Goal: Information Seeking & Learning: Learn about a topic

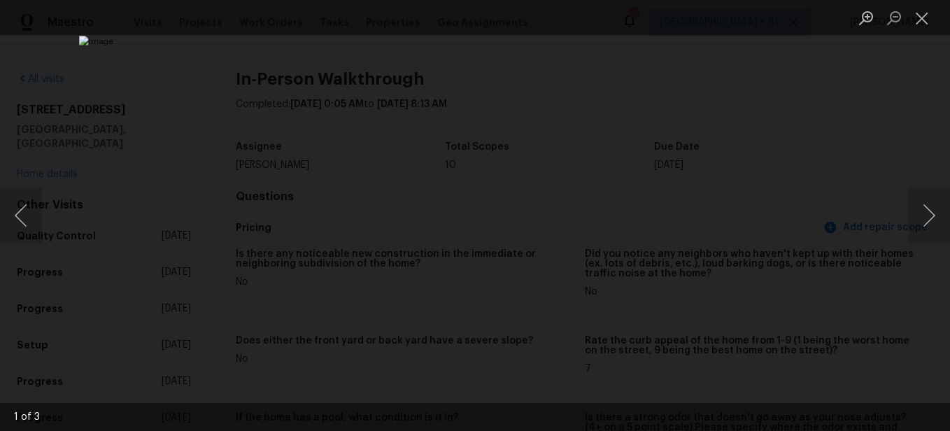
scroll to position [1469, 0]
click at [929, 17] on button "Close lightbox" at bounding box center [922, 18] width 28 height 24
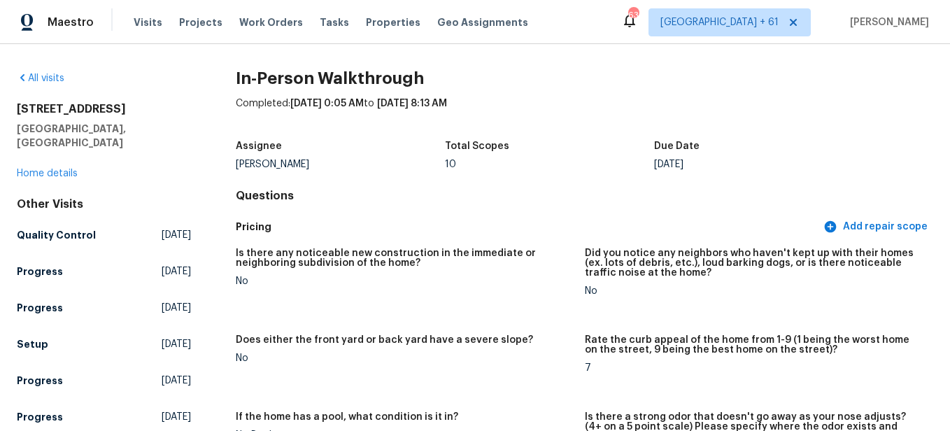
scroll to position [0, 0]
click at [45, 75] on link "All visits" at bounding box center [41, 79] width 48 height 10
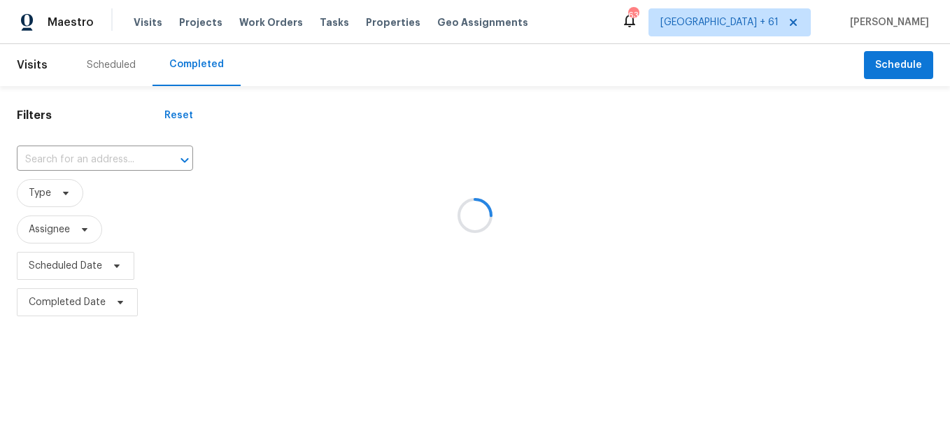
click at [104, 161] on div at bounding box center [475, 215] width 950 height 431
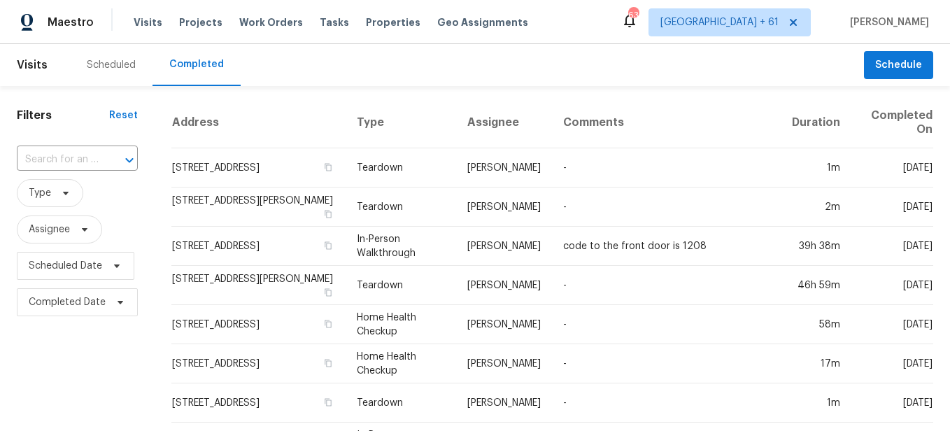
click at [104, 161] on div at bounding box center [119, 160] width 36 height 20
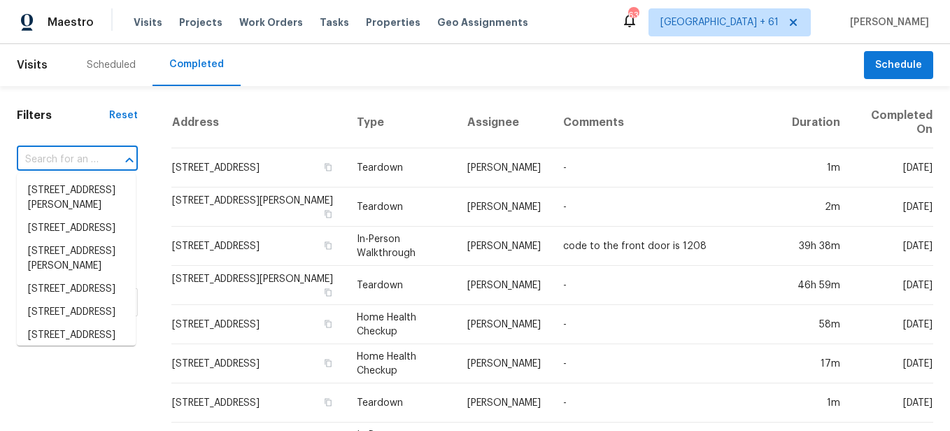
paste input "[STREET_ADDRESS]"
type input "[STREET_ADDRESS]"
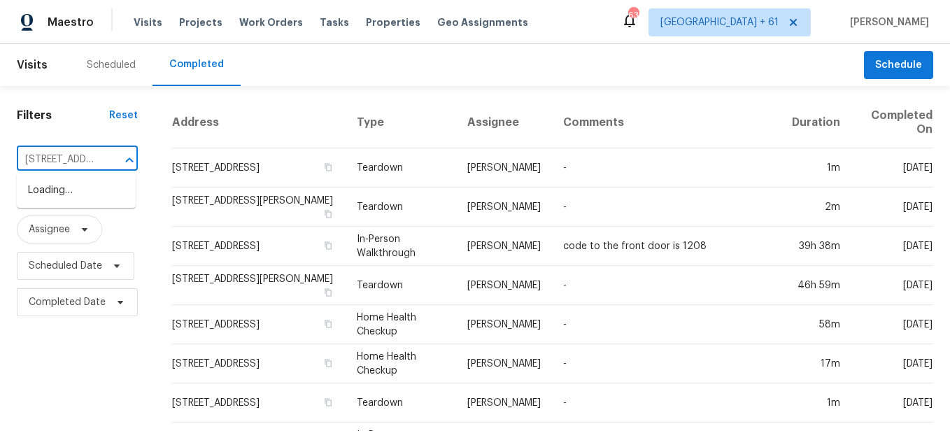
scroll to position [0, 87]
click at [83, 202] on li "[STREET_ADDRESS]" at bounding box center [76, 190] width 119 height 23
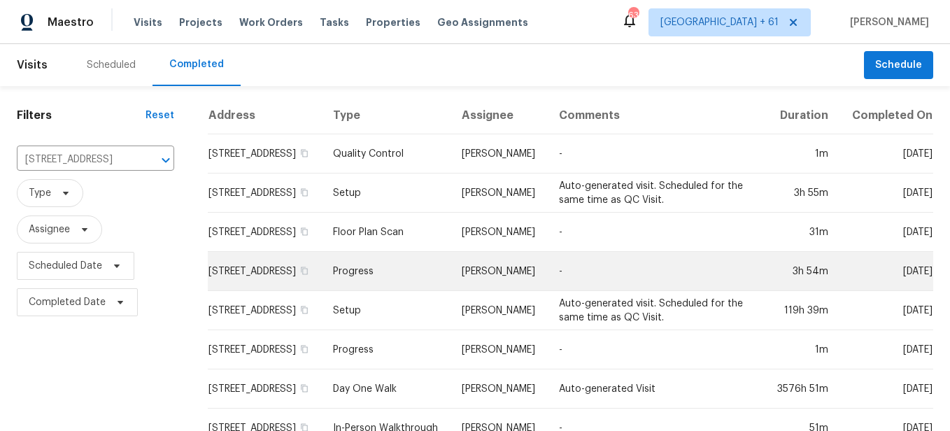
scroll to position [52, 0]
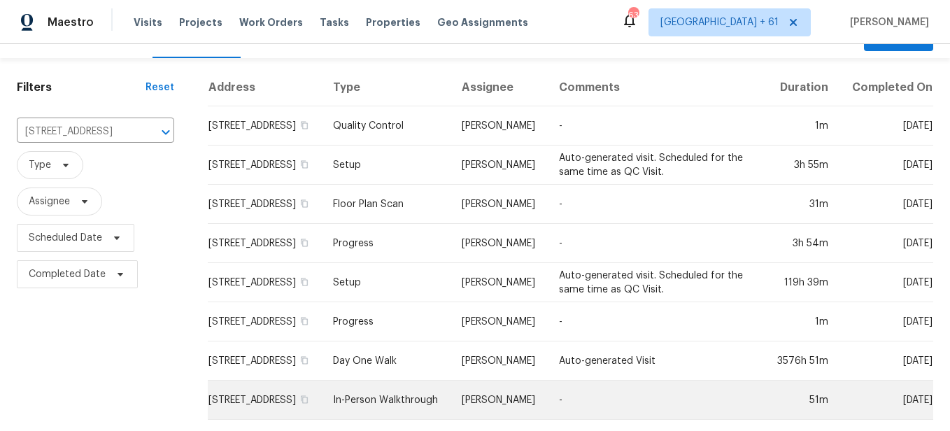
click at [390, 384] on td "In-Person Walkthrough" at bounding box center [386, 400] width 129 height 39
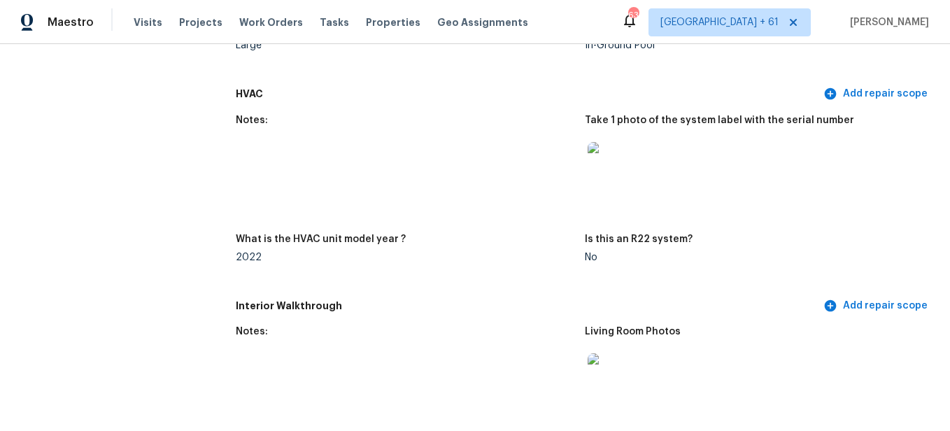
scroll to position [1749, 0]
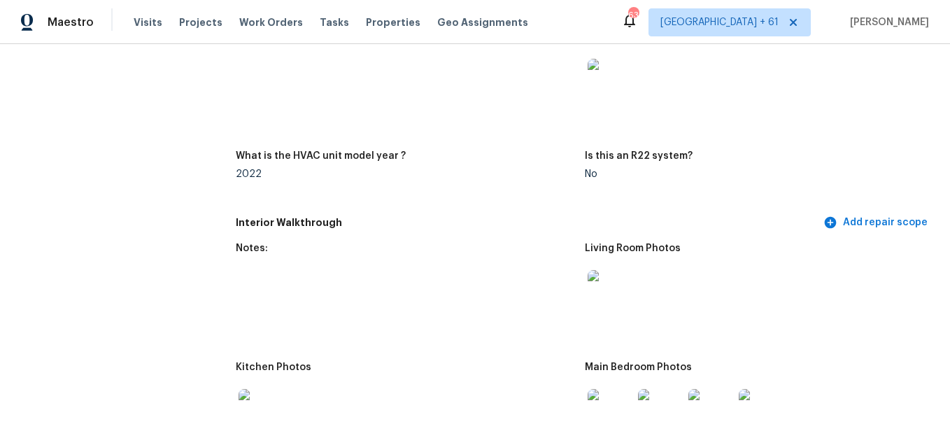
click at [605, 286] on img at bounding box center [610, 292] width 45 height 45
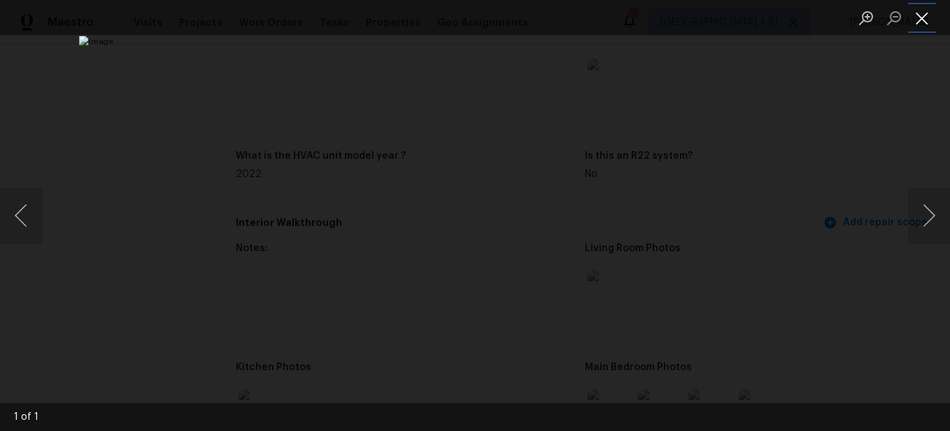
click at [921, 19] on button "Close lightbox" at bounding box center [922, 18] width 28 height 24
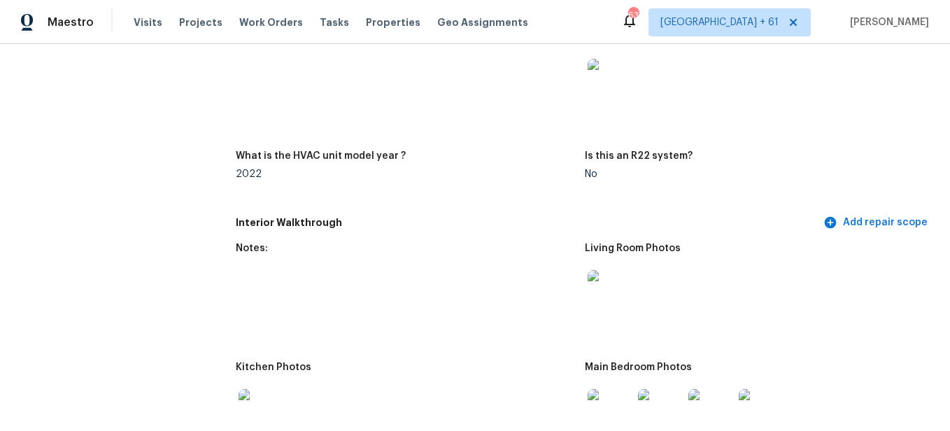
click at [601, 292] on img at bounding box center [610, 292] width 45 height 45
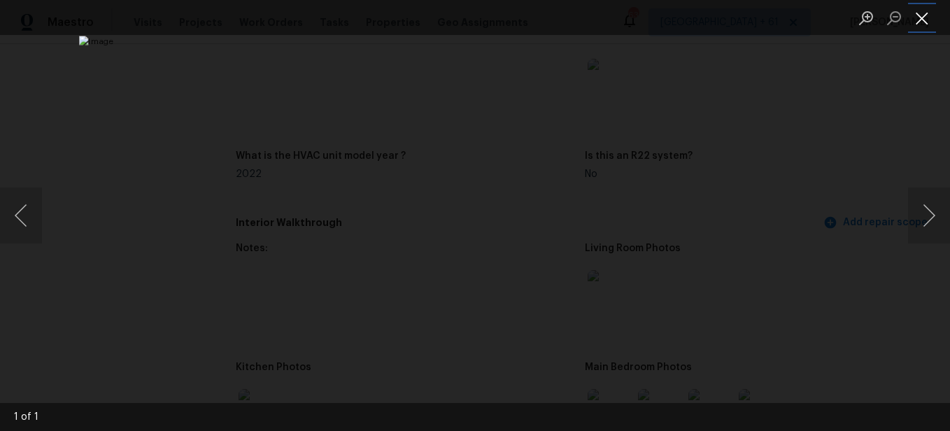
click at [917, 27] on button "Close lightbox" at bounding box center [922, 18] width 28 height 24
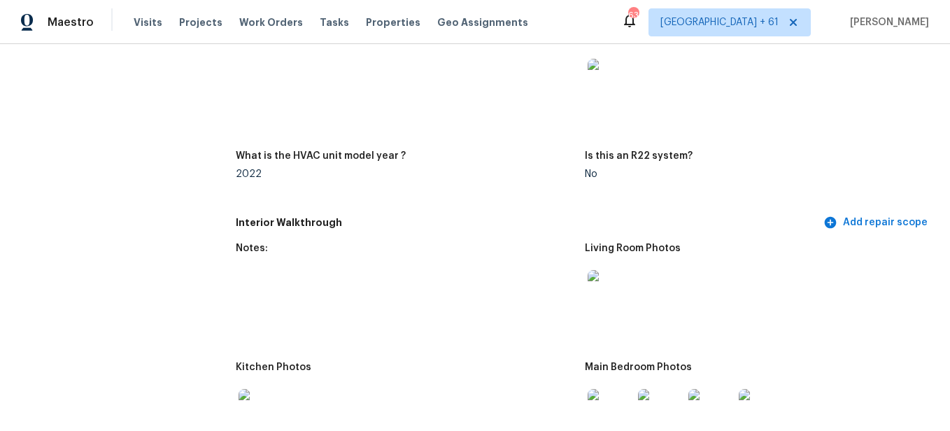
click at [588, 293] on img at bounding box center [610, 292] width 45 height 45
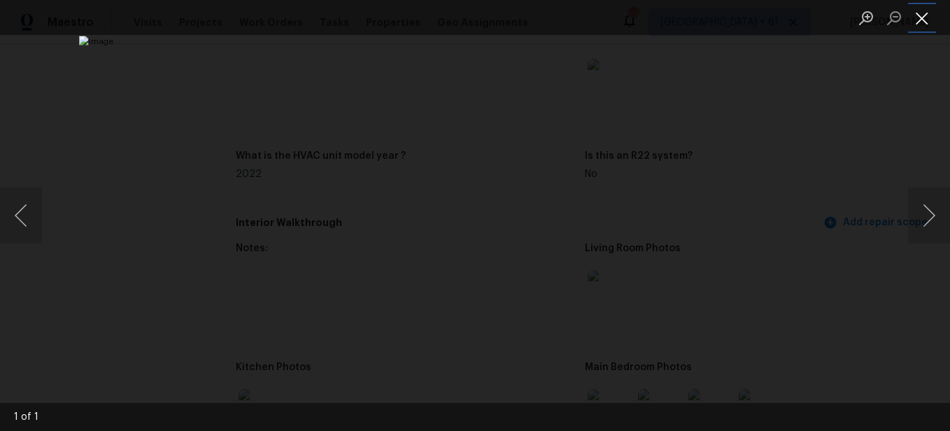
click at [918, 22] on button "Close lightbox" at bounding box center [922, 18] width 28 height 24
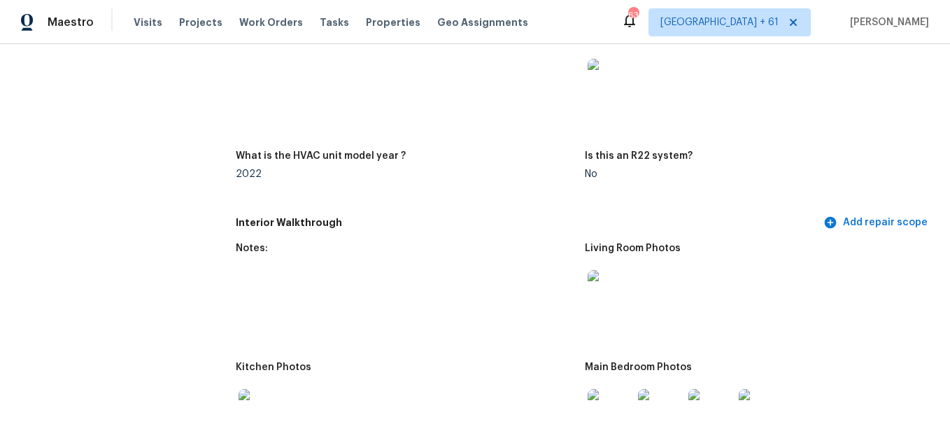
click at [600, 292] on img at bounding box center [610, 292] width 45 height 45
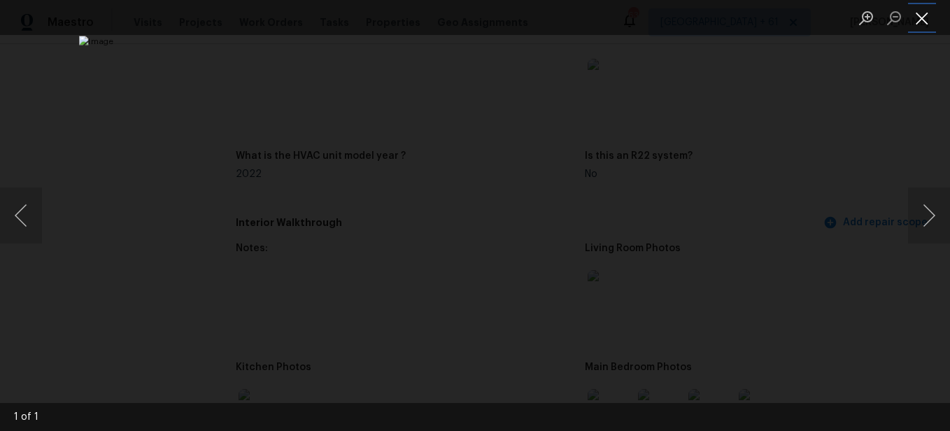
click at [932, 25] on button "Close lightbox" at bounding box center [922, 18] width 28 height 24
